Goal: Information Seeking & Learning: Find specific page/section

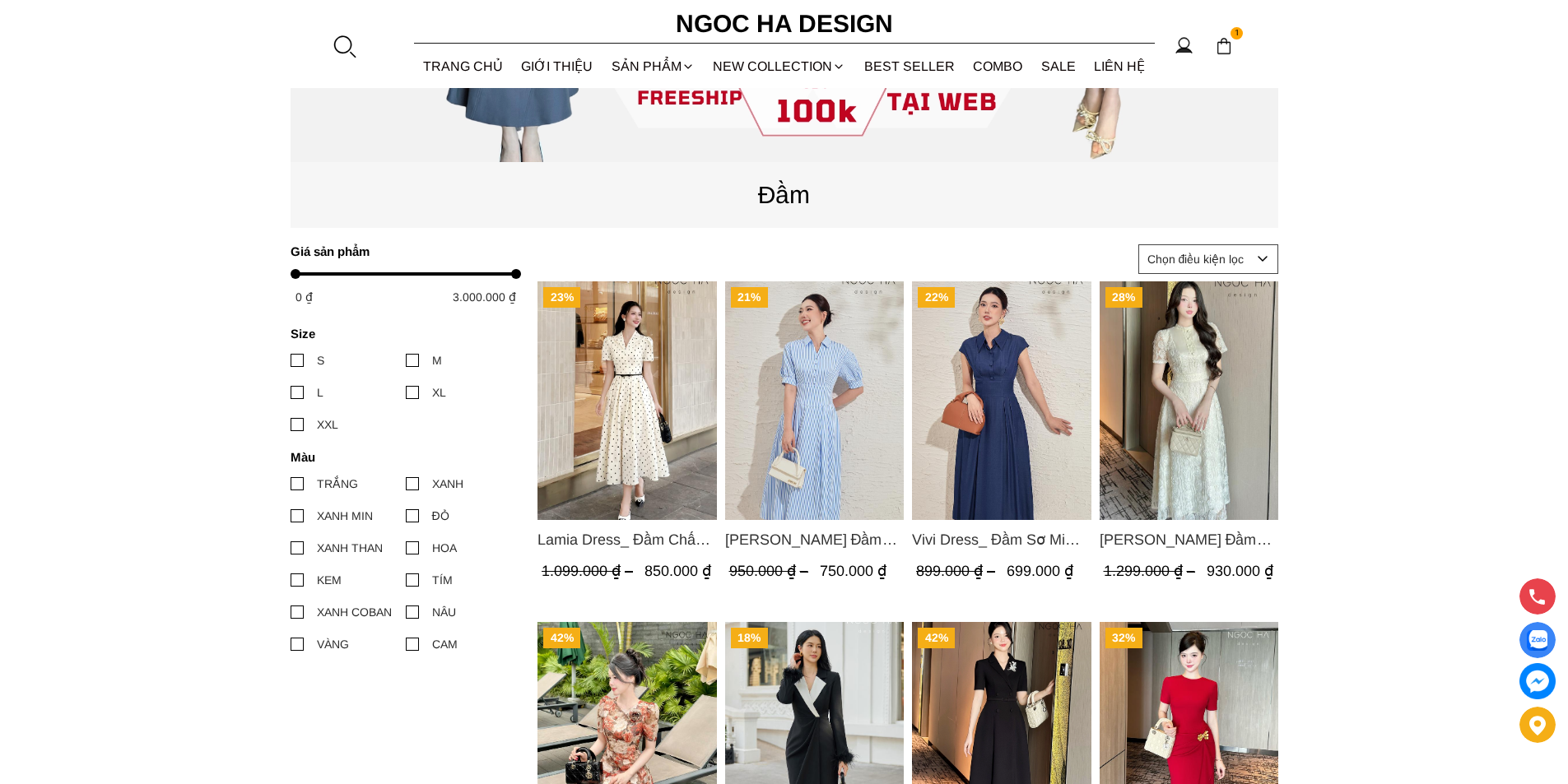
click at [598, 362] on img "Product image - Lamia Dress_ Đầm Chấm Bi Cổ Vest Màu Kem D1003" at bounding box center [627, 400] width 180 height 238
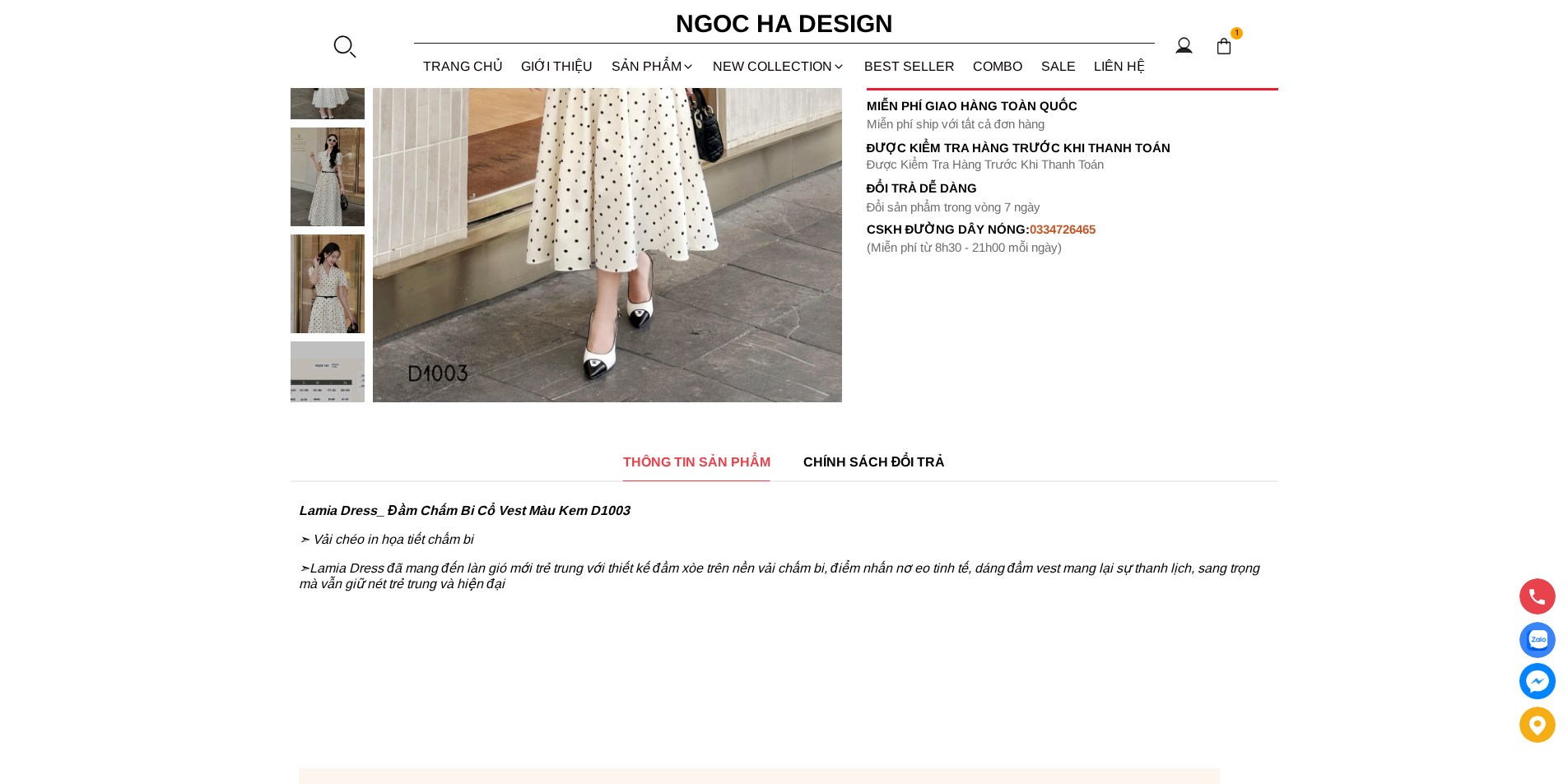
click at [319, 376] on img at bounding box center [328, 391] width 74 height 99
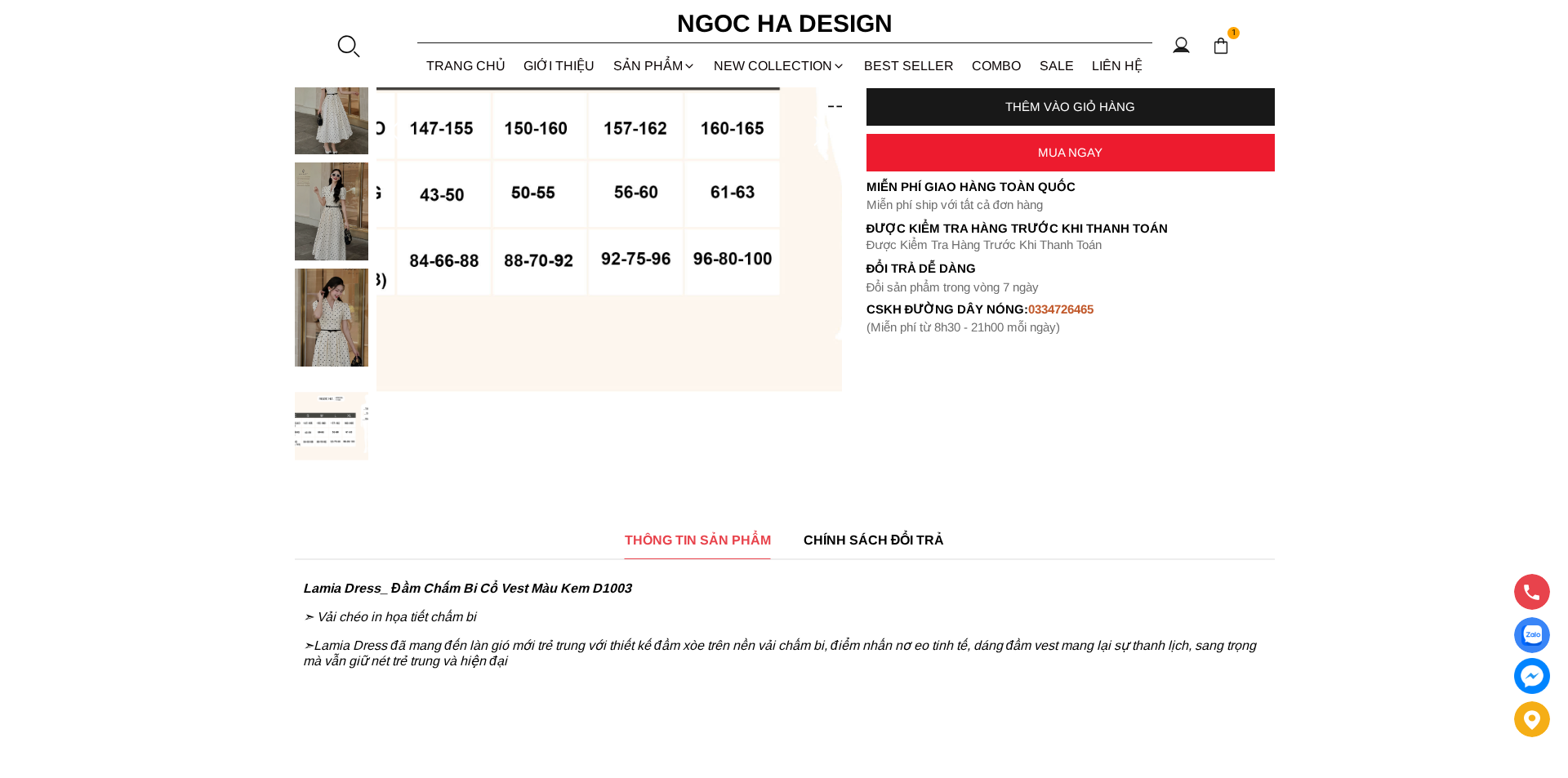
scroll to position [327, 0]
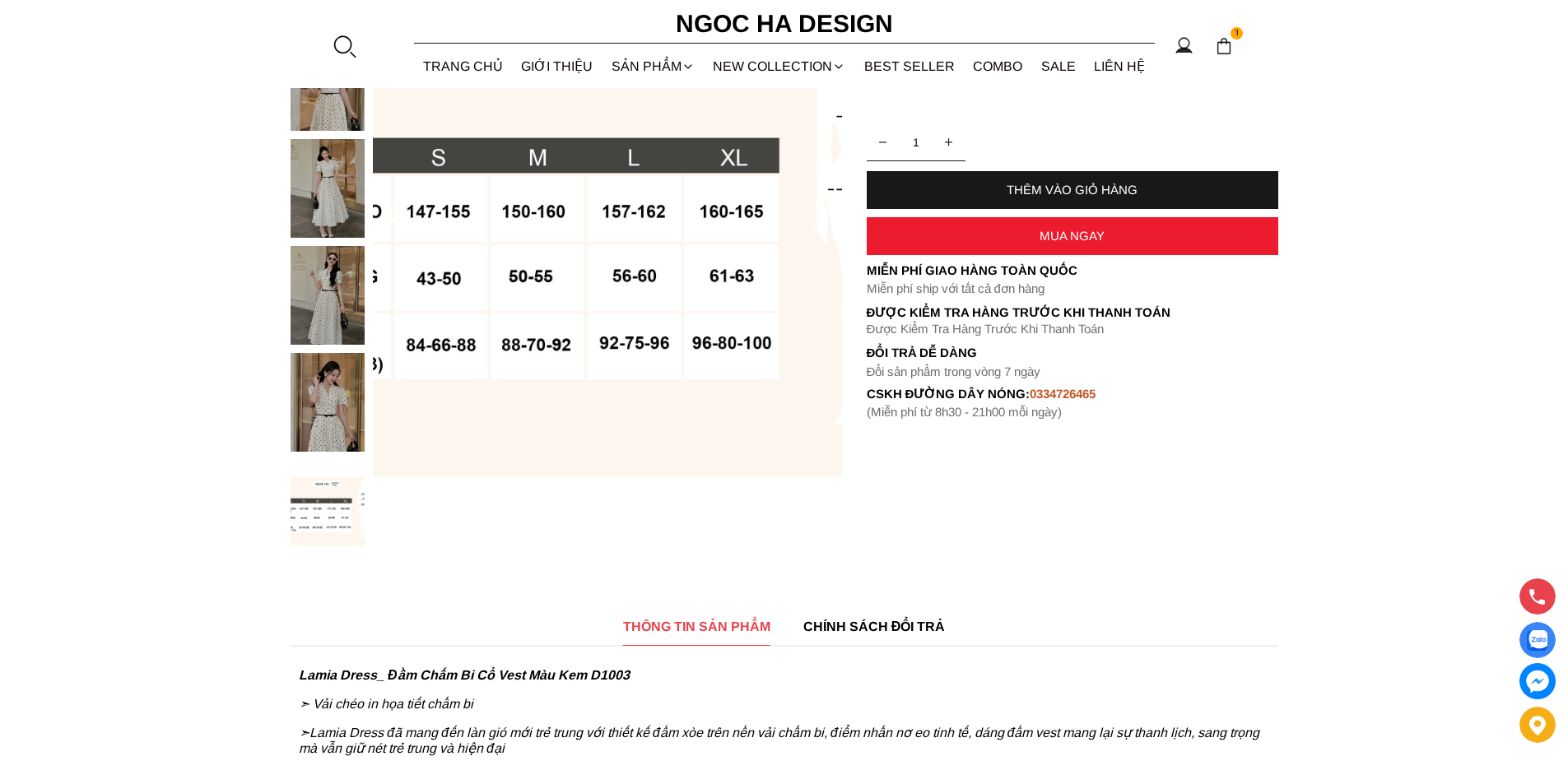
click at [593, 371] on img at bounding box center [607, 215] width 469 height 703
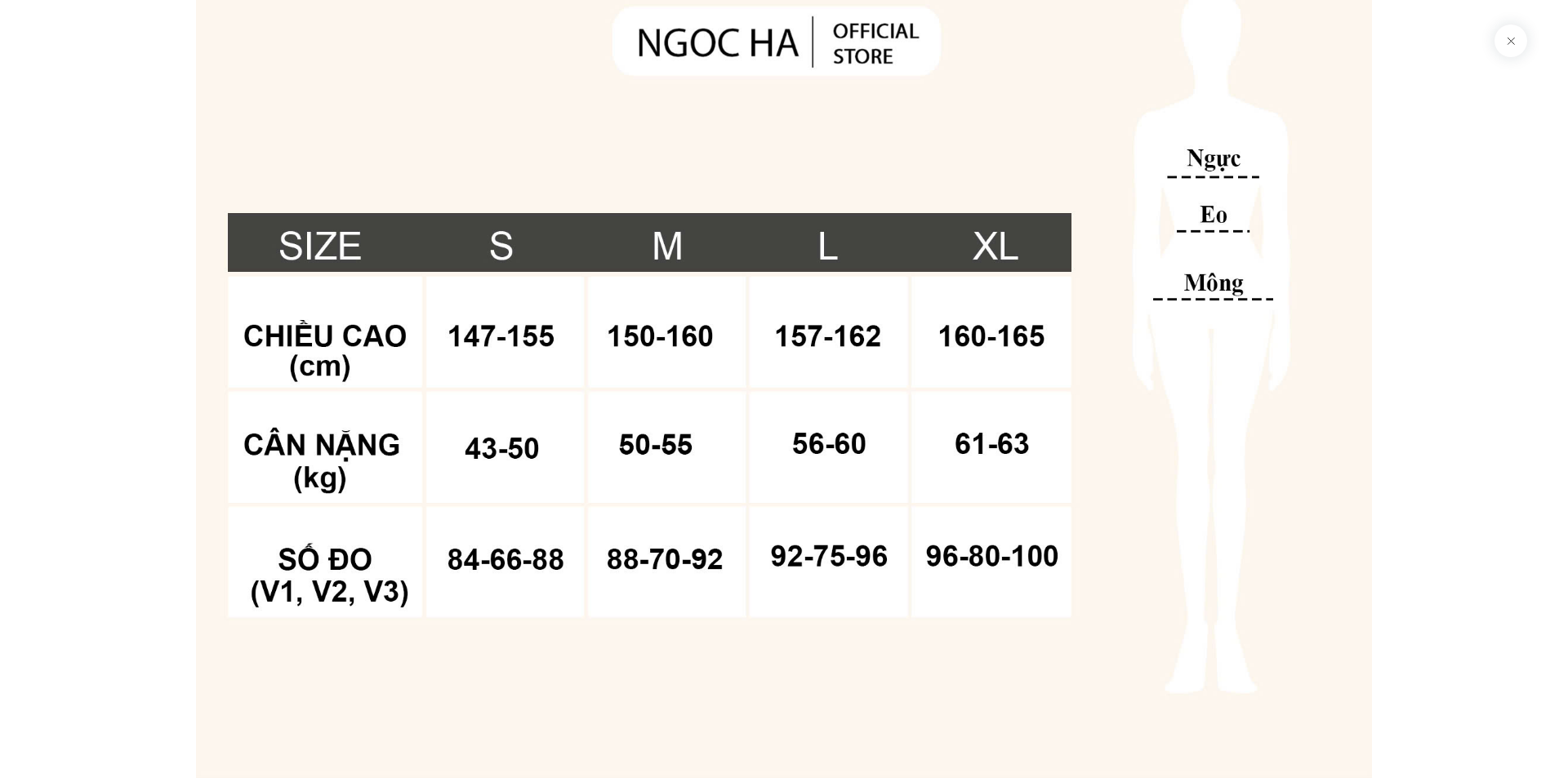
scroll to position [10895, 0]
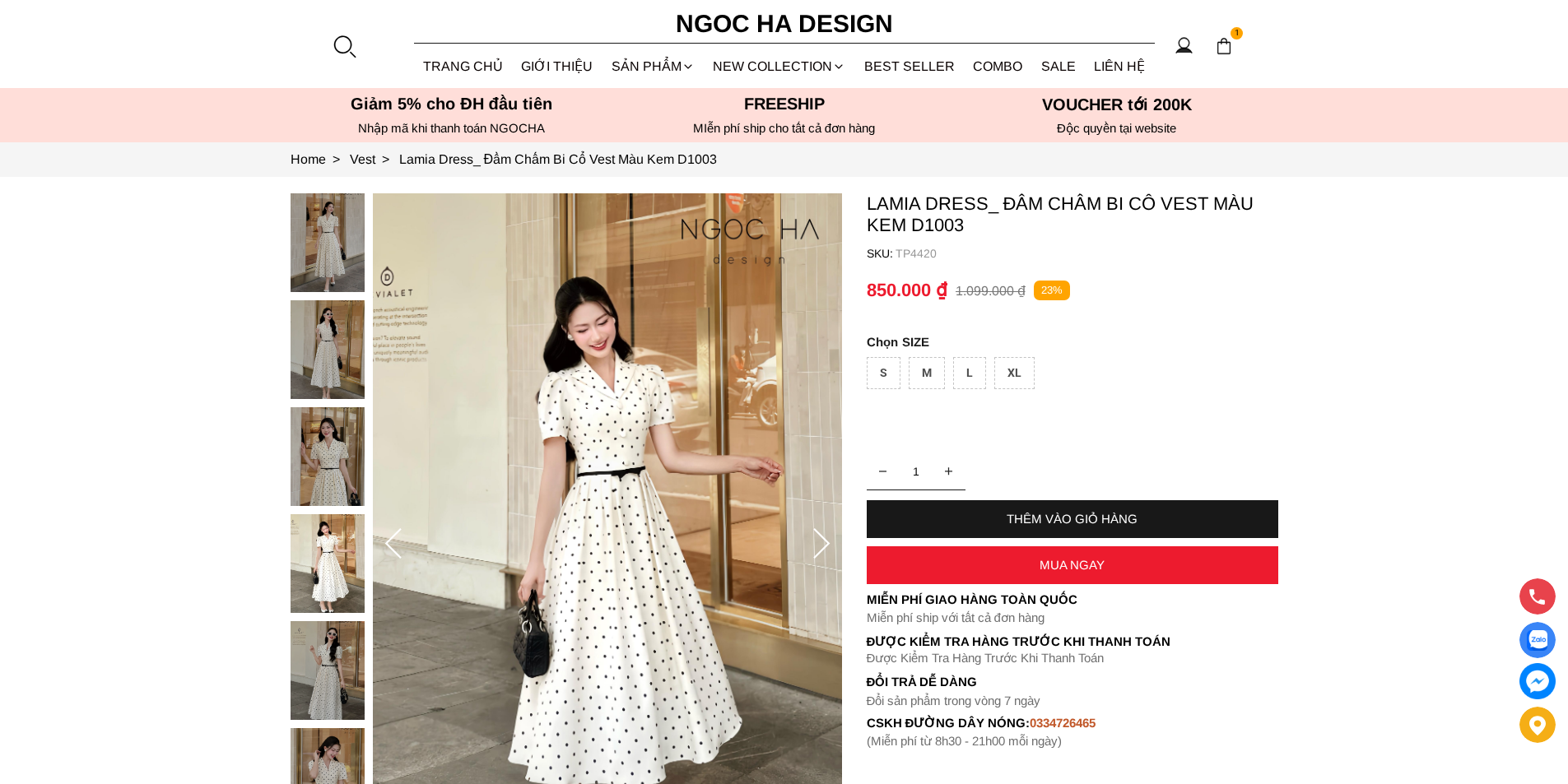
click at [341, 49] on div at bounding box center [344, 46] width 25 height 25
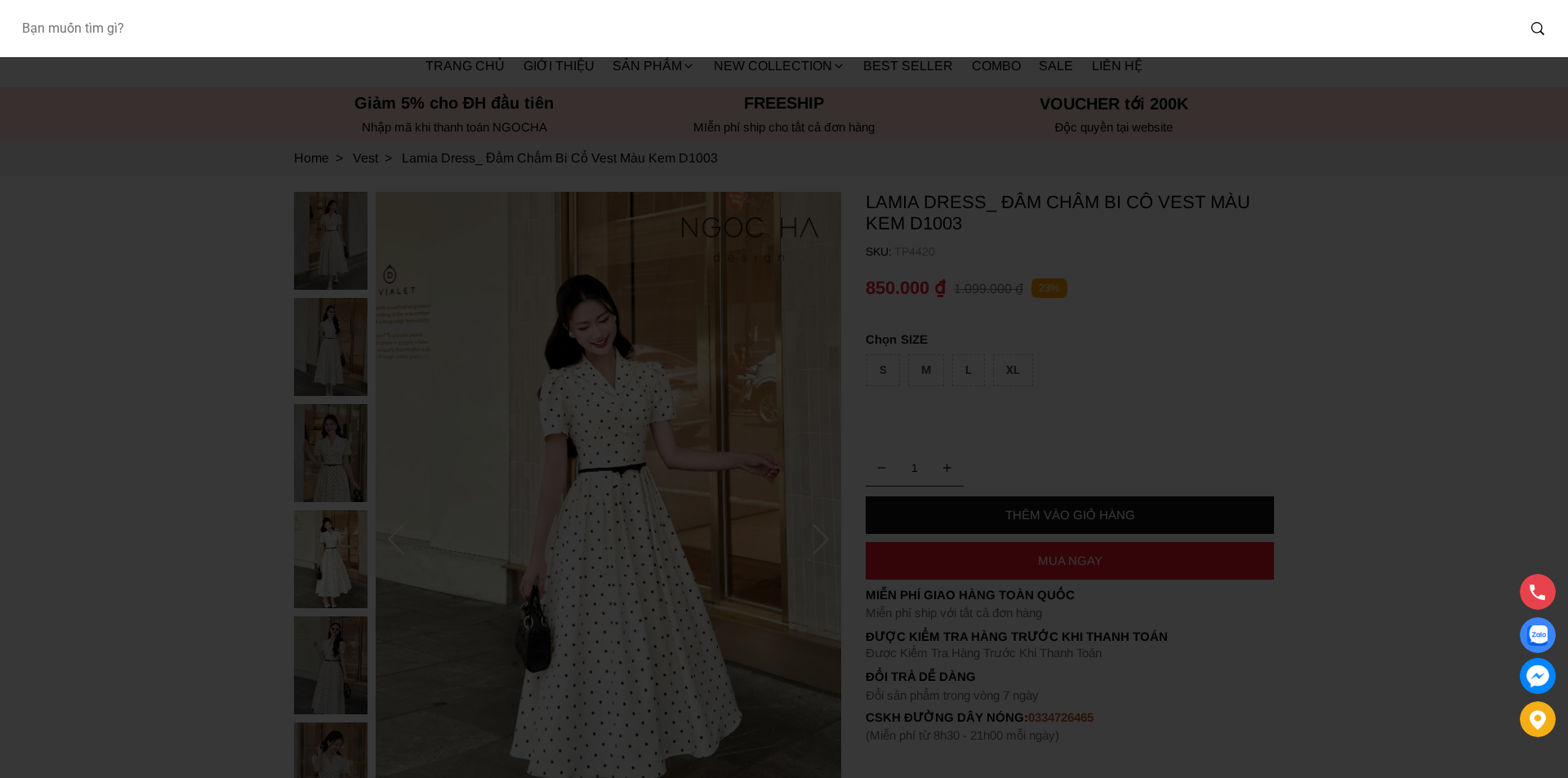
click at [197, 41] on input "Input search Bạn muốn tìm gì?" at bounding box center [762, 28] width 1508 height 37
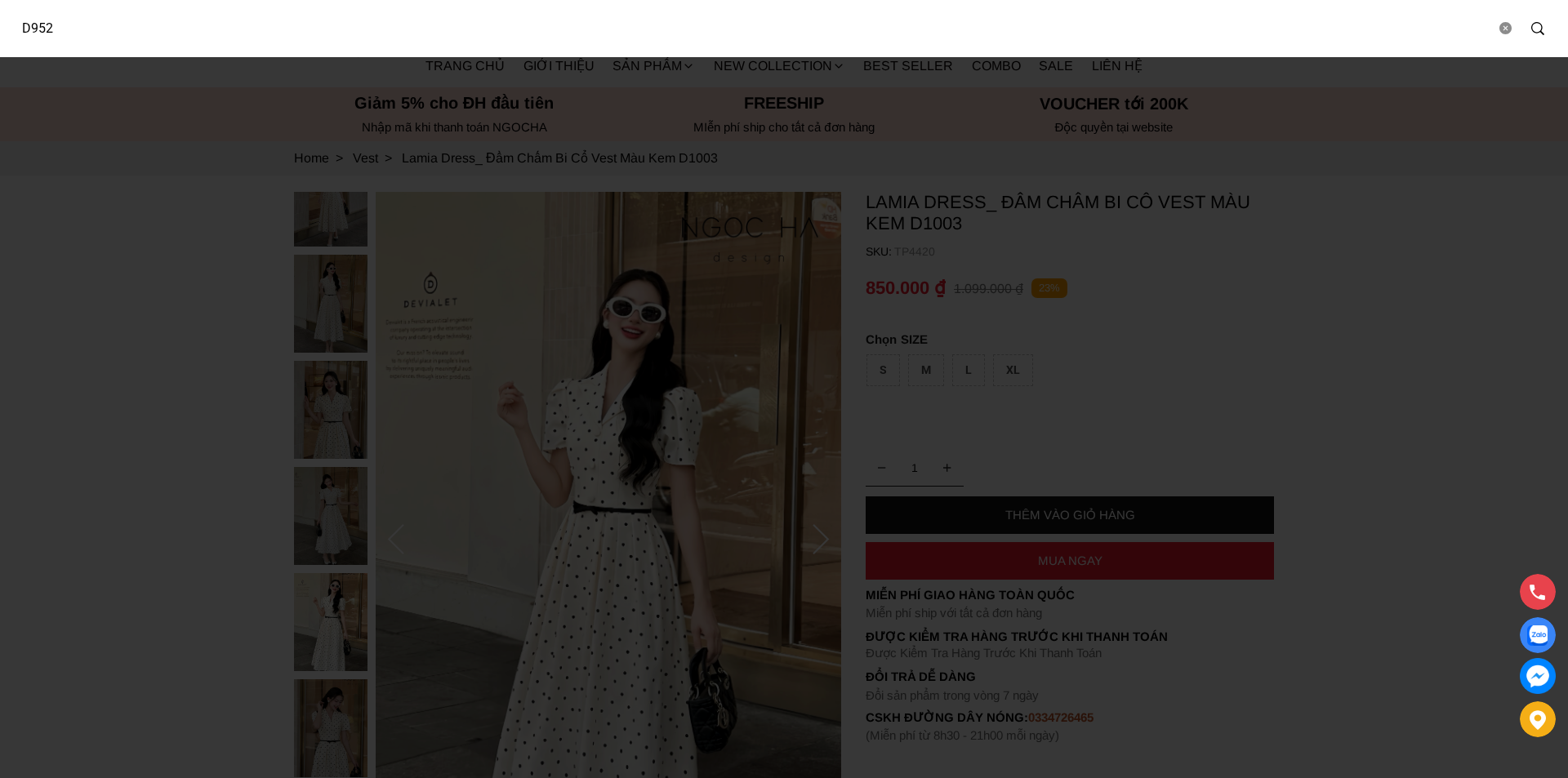
type input "D952"
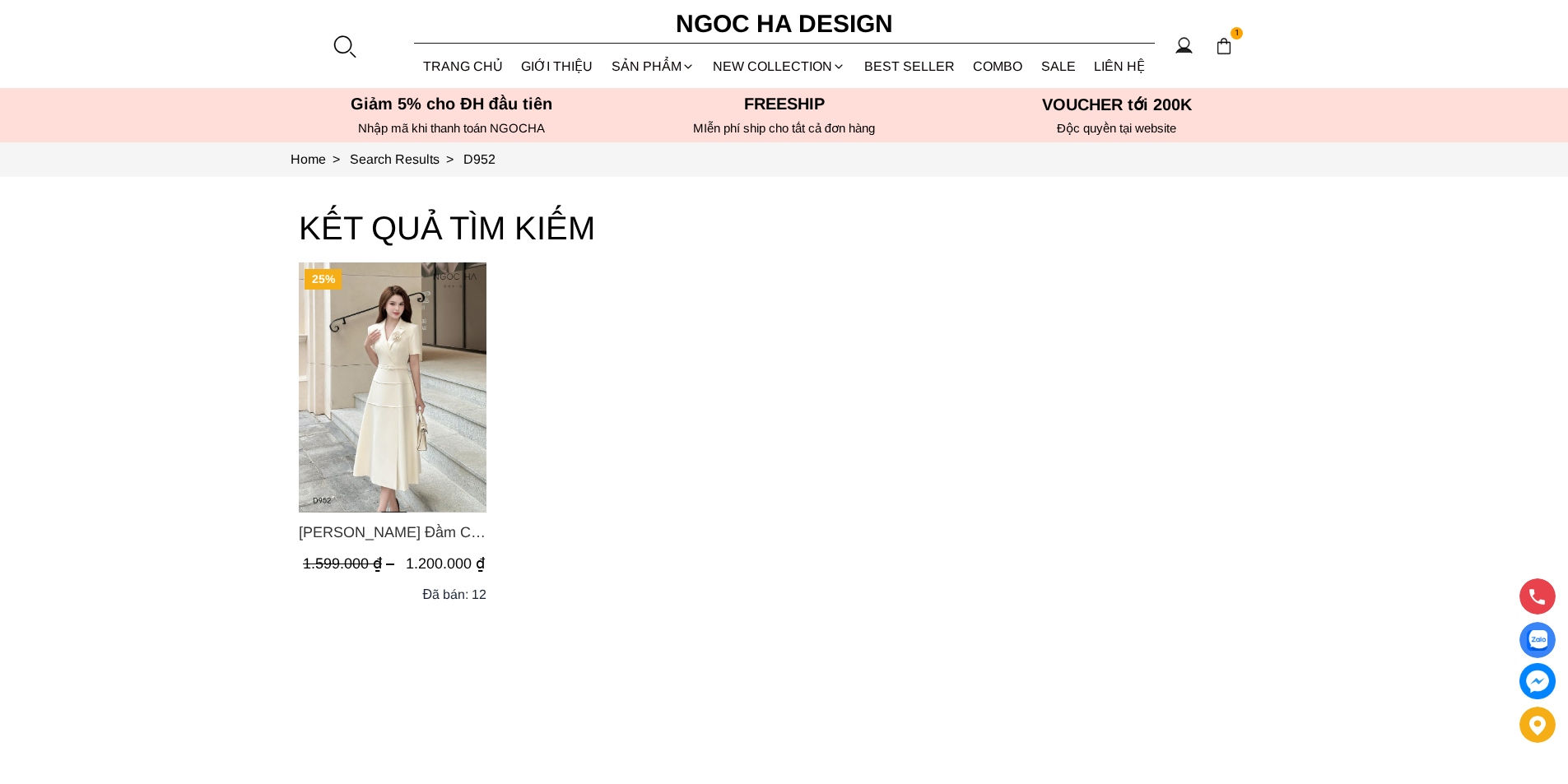
click at [354, 377] on img "Product image - Louisa Dress_ Đầm Cổ Vest Cài Hoa Tùng May Gân Nổi Kèm Đai Màu …" at bounding box center [393, 387] width 188 height 250
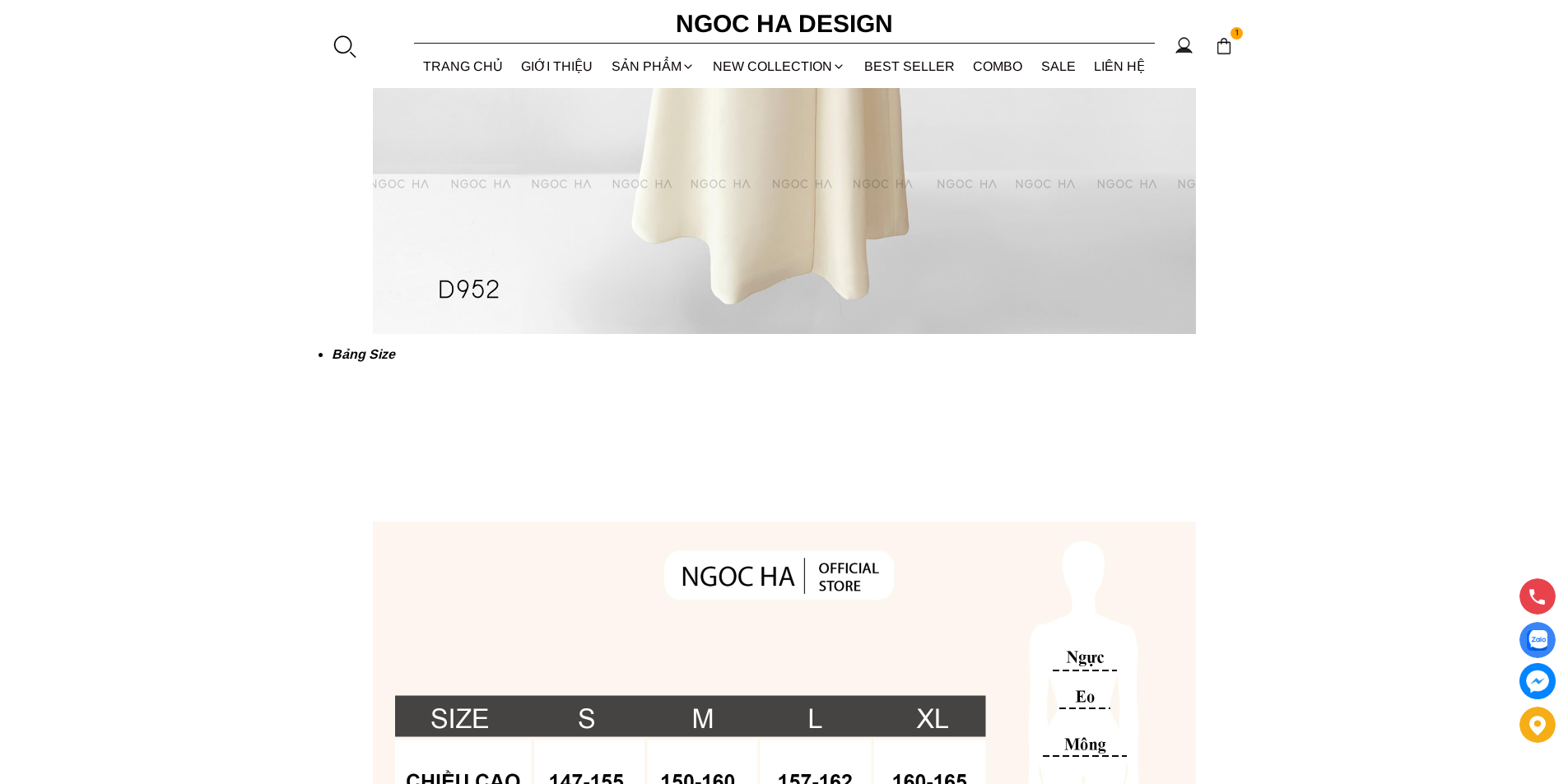
scroll to position [3867, 0]
